Goal: Navigation & Orientation: Understand site structure

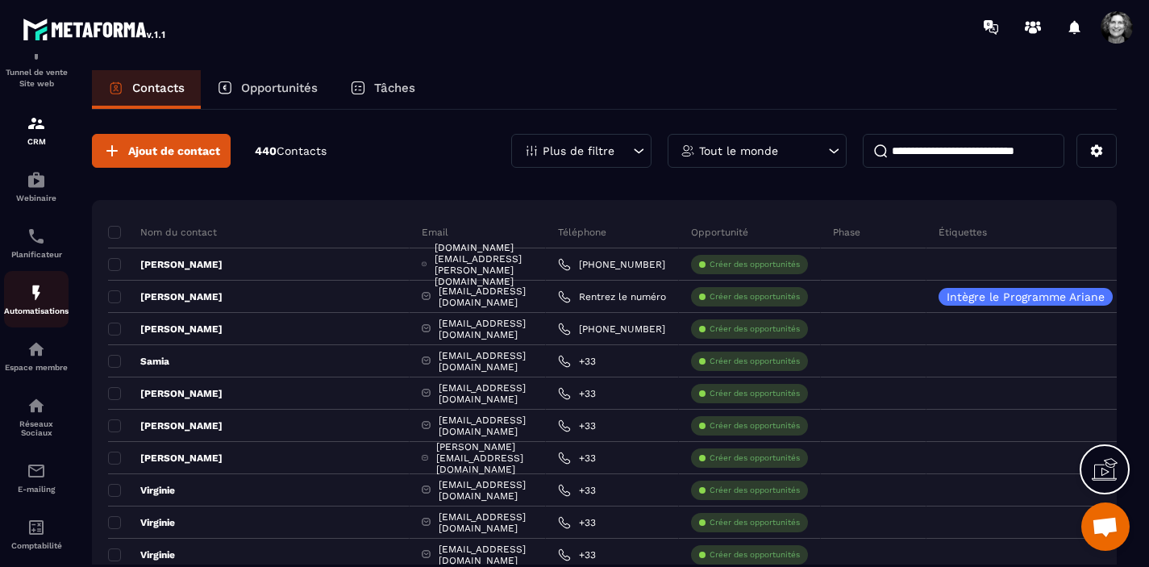
scroll to position [178, 0]
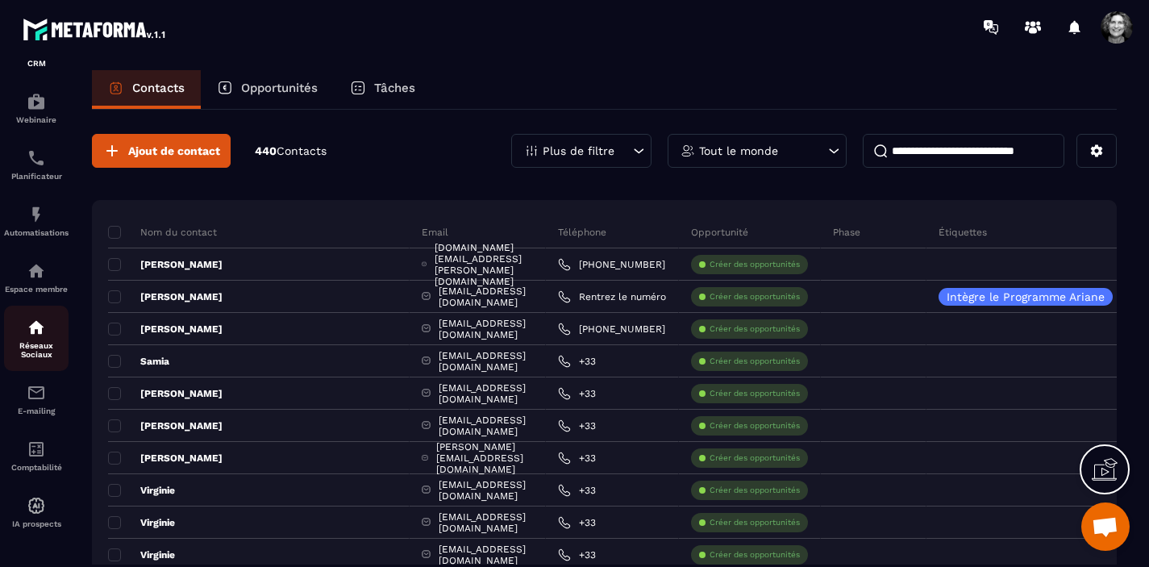
click at [33, 341] on p "Réseaux Sociaux" at bounding box center [36, 350] width 65 height 18
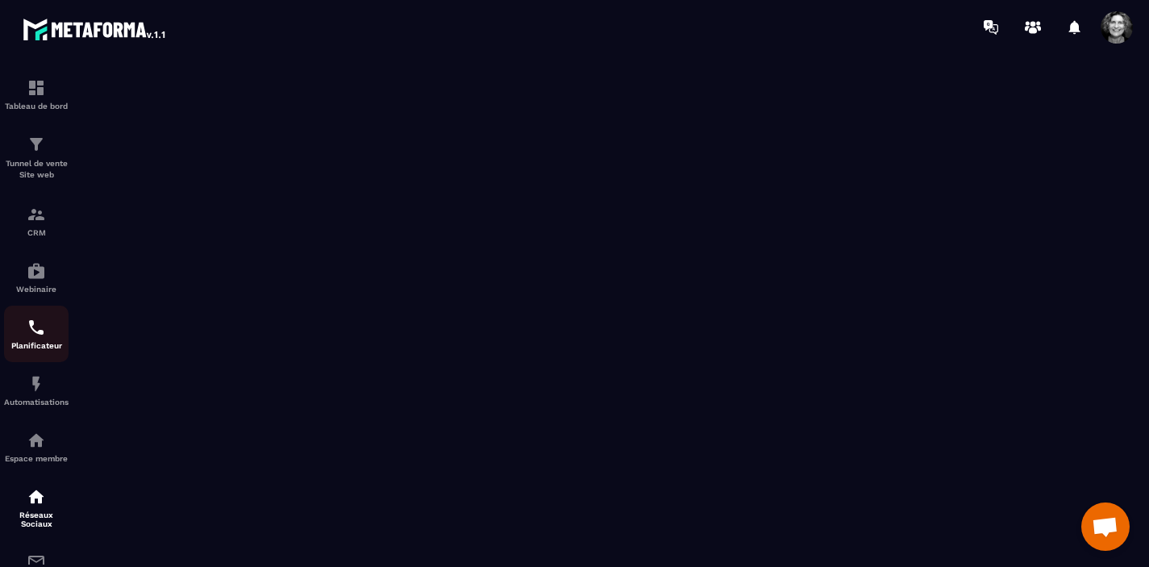
click at [33, 330] on img at bounding box center [36, 327] width 19 height 19
click at [1120, 26] on span at bounding box center [1117, 27] width 32 height 32
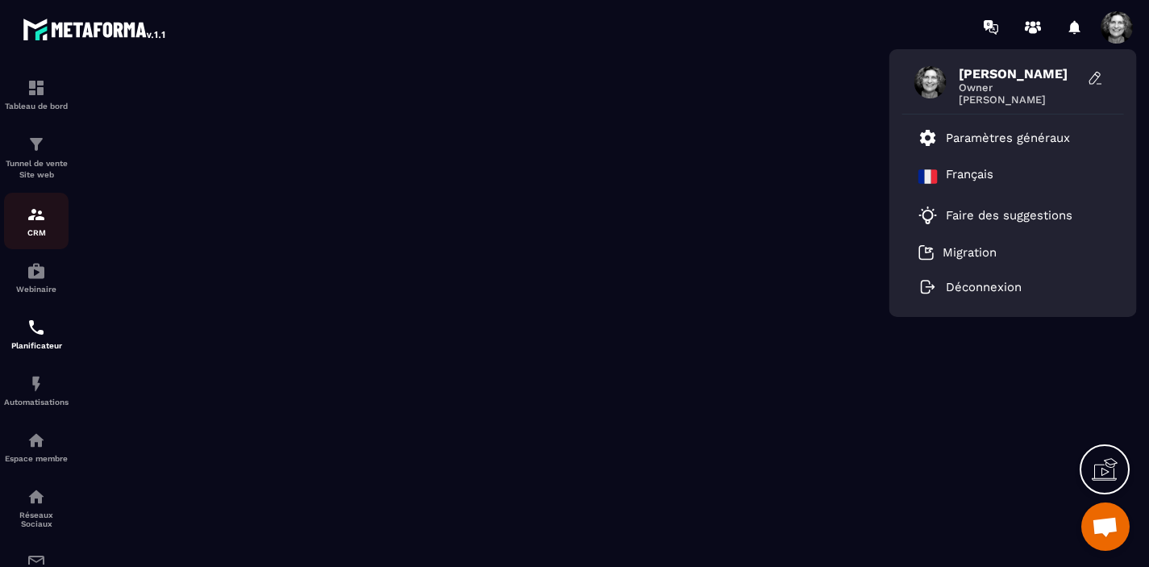
click at [33, 217] on img at bounding box center [36, 214] width 19 height 19
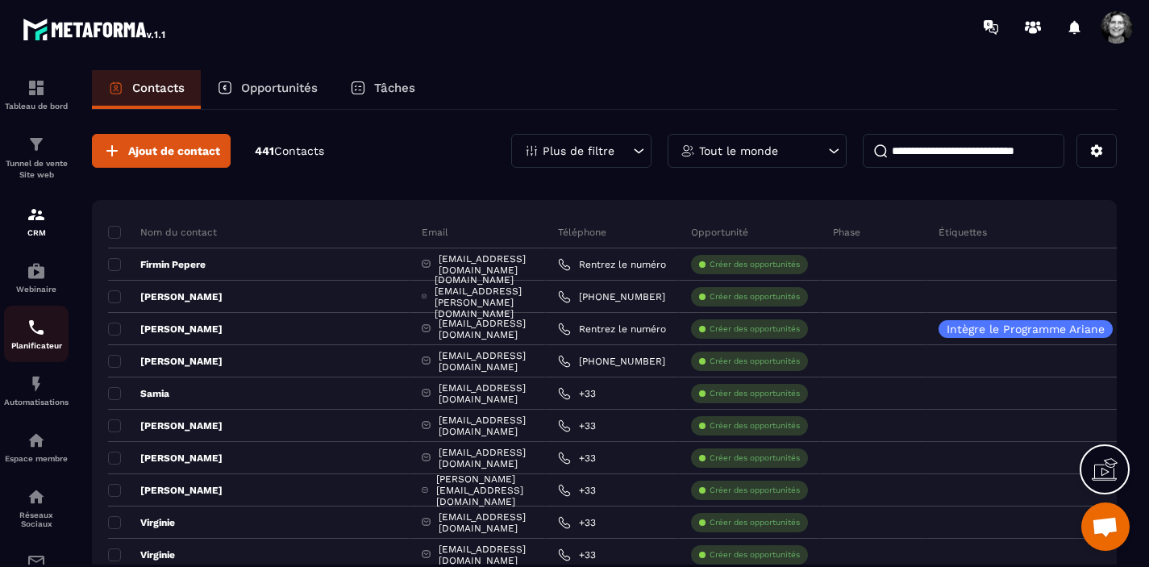
click at [40, 337] on img at bounding box center [36, 327] width 19 height 19
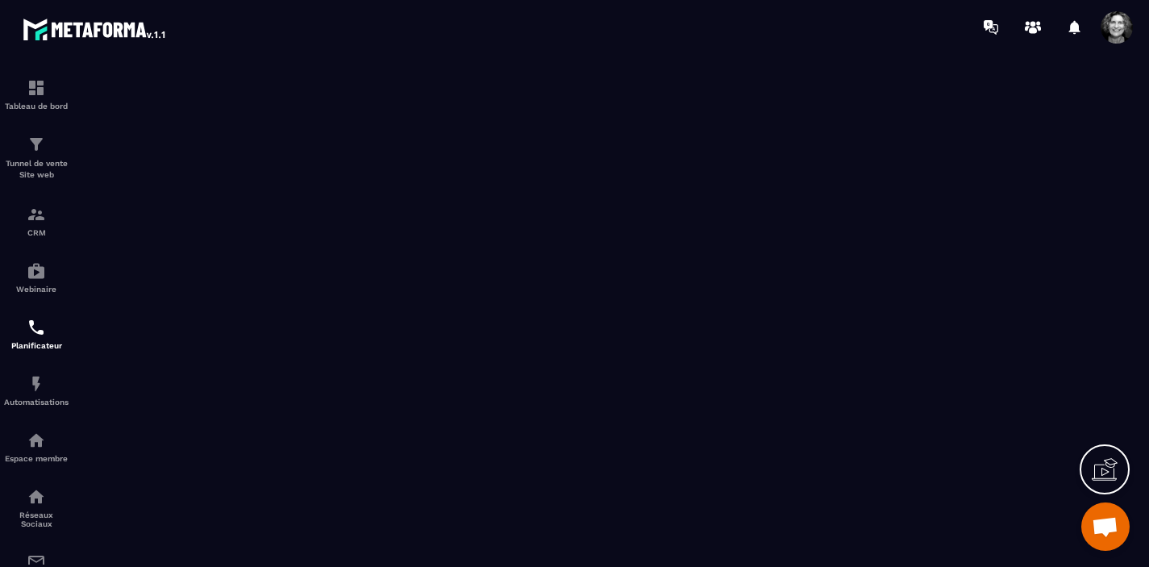
click at [1111, 35] on span at bounding box center [1117, 27] width 32 height 32
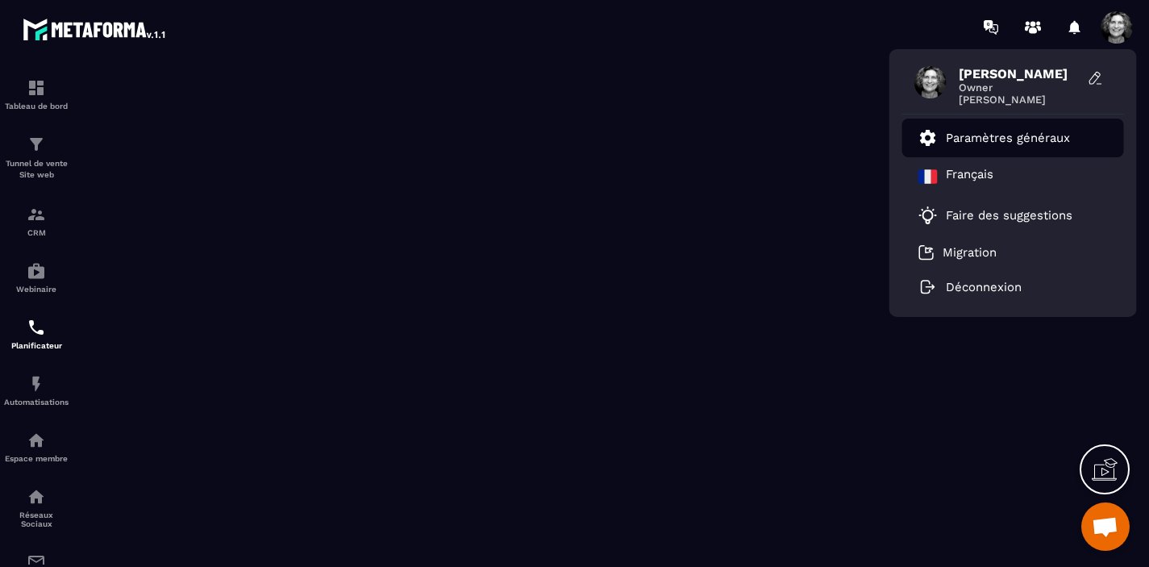
click at [988, 144] on p "Paramètres généraux" at bounding box center [1008, 138] width 124 height 15
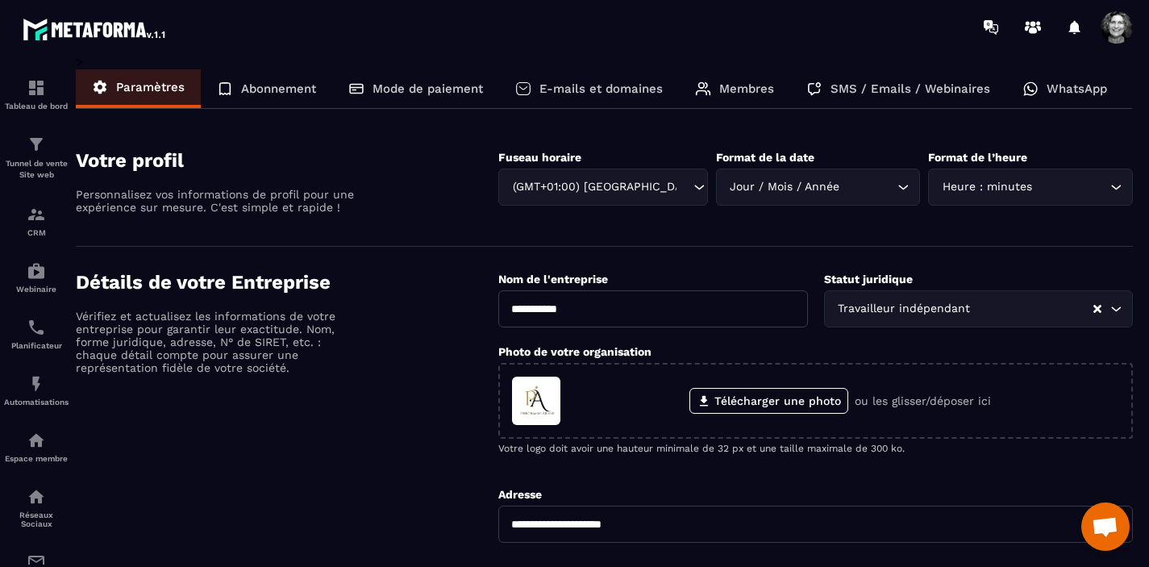
click at [744, 89] on p "Membres" at bounding box center [746, 88] width 55 height 15
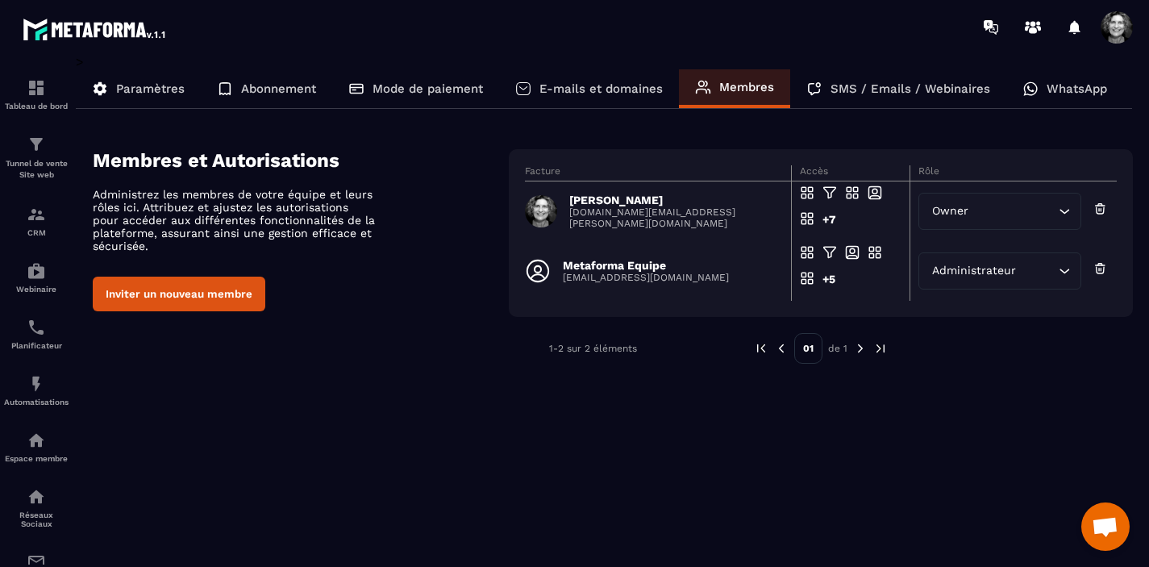
click at [895, 88] on p "SMS / Emails / Webinaires" at bounding box center [911, 88] width 160 height 15
